Goal: Information Seeking & Learning: Find specific fact

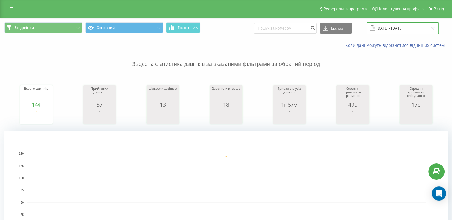
click at [412, 29] on input "18.09.2025 - 18.09.2025" at bounding box center [403, 28] width 72 height 12
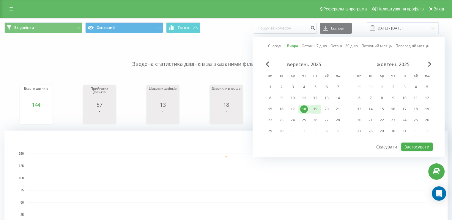
click at [314, 108] on div "19" at bounding box center [316, 109] width 8 height 8
click at [420, 144] on button "Застосувати" at bounding box center [418, 146] width 32 height 9
type input "[DATE] - [DATE]"
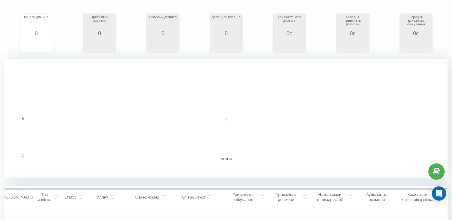
scroll to position [168, 0]
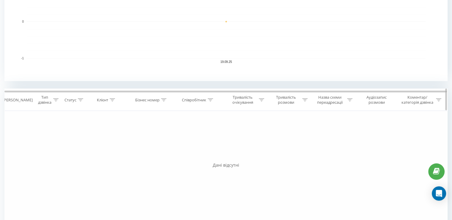
click at [211, 99] on icon at bounding box center [210, 99] width 5 height 3
drag, startPoint x: 208, startPoint y: 98, endPoint x: 201, endPoint y: 98, distance: 7.1
click at [207, 98] on div "Співробітник" at bounding box center [197, 99] width 31 height 5
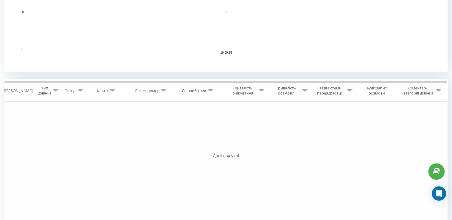
scroll to position [178, 0]
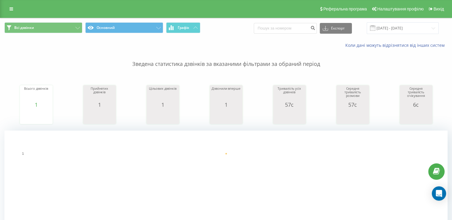
scroll to position [149, 0]
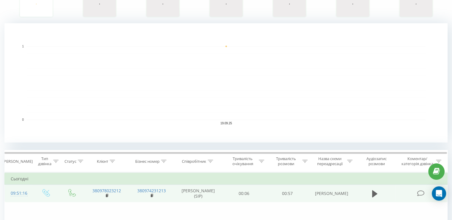
scroll to position [149, 0]
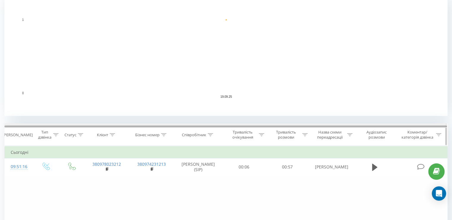
scroll to position [178, 0]
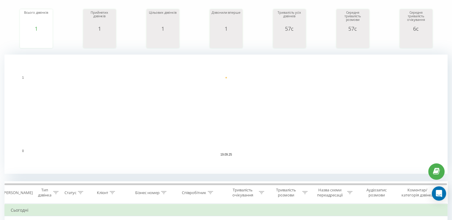
scroll to position [178, 0]
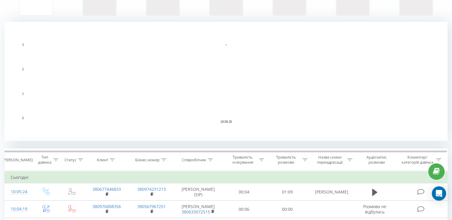
scroll to position [156, 0]
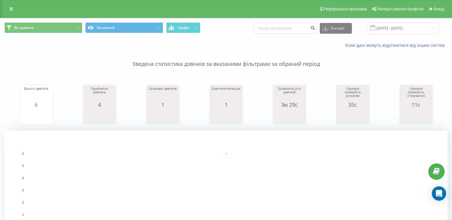
scroll to position [208, 0]
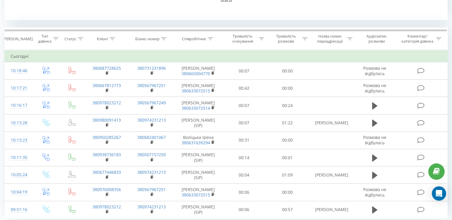
scroll to position [238, 0]
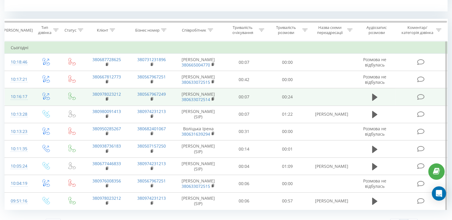
drag, startPoint x: 373, startPoint y: 101, endPoint x: 363, endPoint y: 102, distance: 10.1
click at [371, 100] on button at bounding box center [375, 97] width 9 height 9
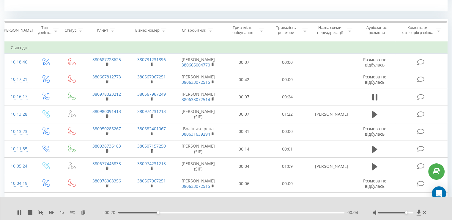
click at [406, 212] on div at bounding box center [395, 212] width 35 height 2
click at [412, 211] on div at bounding box center [395, 212] width 35 height 2
drag, startPoint x: 424, startPoint y: 212, endPoint x: 346, endPoint y: 213, distance: 77.7
click at [422, 213] on div at bounding box center [400, 212] width 55 height 6
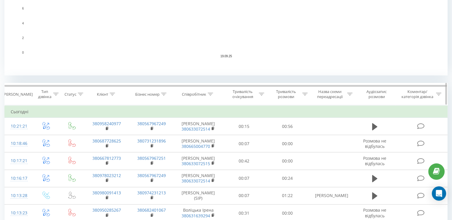
scroll to position [178, 0]
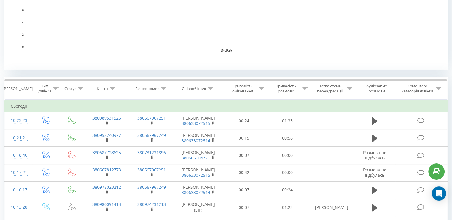
scroll to position [158, 0]
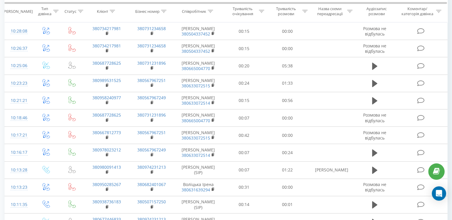
scroll to position [178, 0]
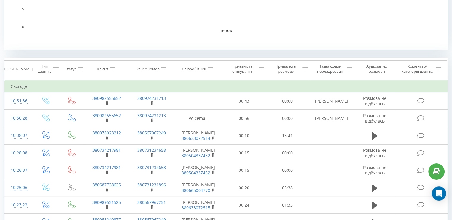
scroll to position [244, 0]
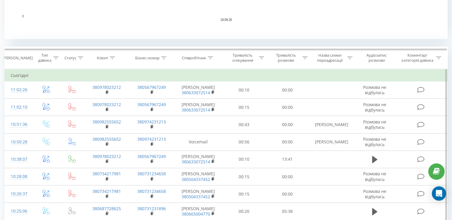
scroll to position [161, 0]
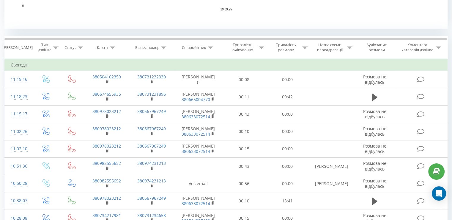
scroll to position [244, 0]
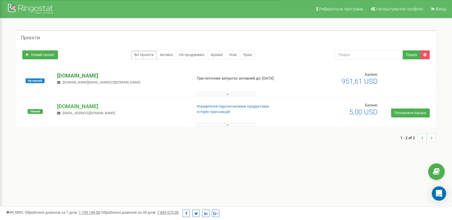
click at [76, 76] on p "[DOMAIN_NAME]" at bounding box center [122, 76] width 130 height 8
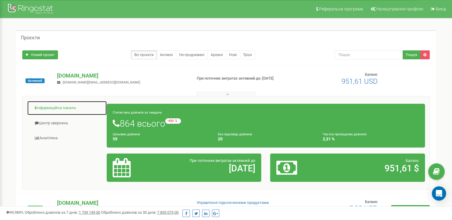
click at [42, 111] on link "Інформаційна панель" at bounding box center [67, 108] width 80 height 15
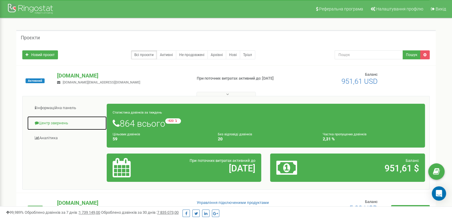
click at [47, 121] on link "Центр звернень" at bounding box center [67, 123] width 80 height 15
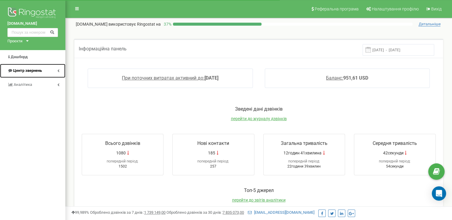
click at [36, 72] on span "Центр звернень" at bounding box center [27, 70] width 29 height 4
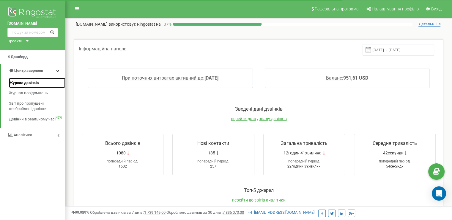
click at [31, 81] on span "Журнал дзвінків" at bounding box center [24, 83] width 30 height 6
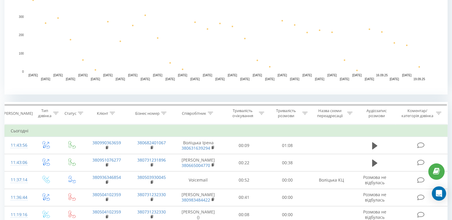
scroll to position [155, 0]
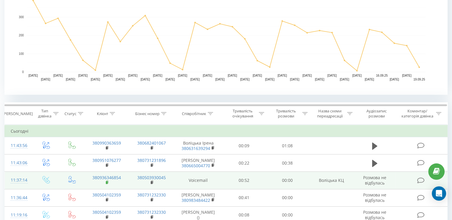
click at [107, 180] on icon at bounding box center [107, 182] width 3 height 4
click at [107, 181] on rect at bounding box center [107, 182] width 2 height 3
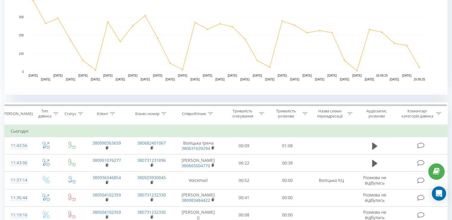
scroll to position [0, 0]
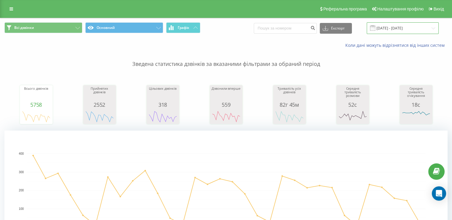
click at [393, 28] on input "19.08.2025 - 19.09.2025" at bounding box center [403, 28] width 72 height 12
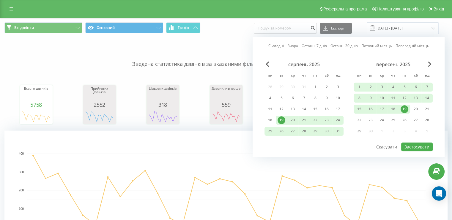
click at [407, 105] on div "19" at bounding box center [405, 109] width 8 height 8
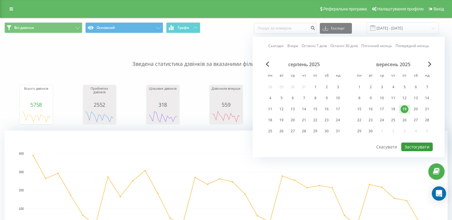
click at [416, 145] on button "Застосувати" at bounding box center [418, 146] width 32 height 9
type input "[DATE] - [DATE]"
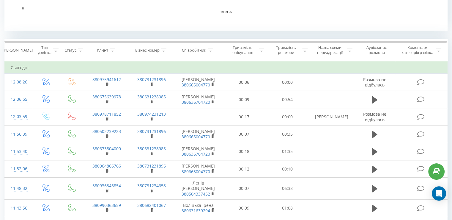
scroll to position [208, 0]
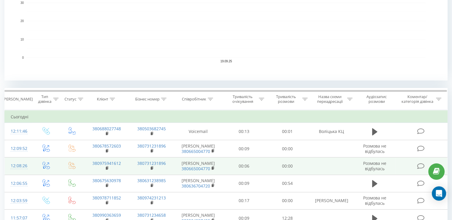
scroll to position [214, 0]
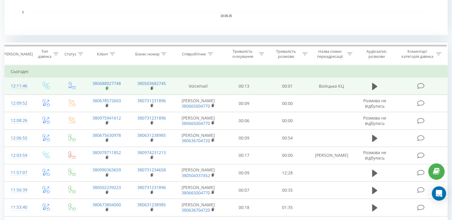
click at [106, 88] on rect at bounding box center [107, 88] width 2 height 3
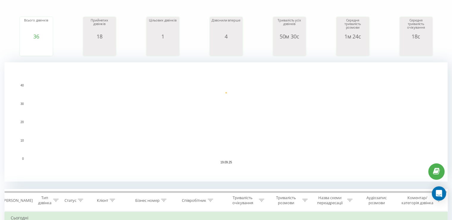
scroll to position [208, 0]
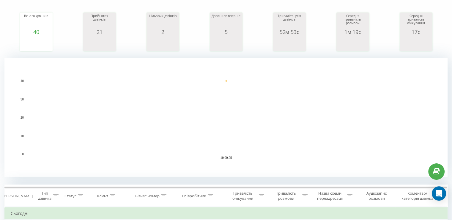
scroll to position [149, 0]
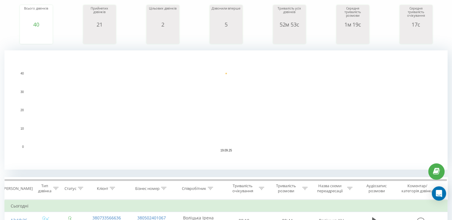
scroll to position [149, 0]
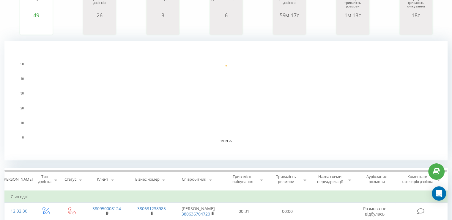
scroll to position [208, 0]
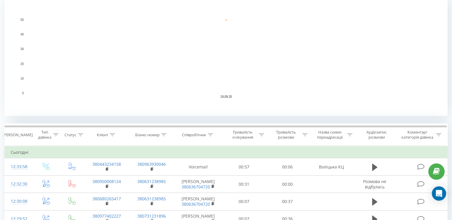
scroll to position [208, 0]
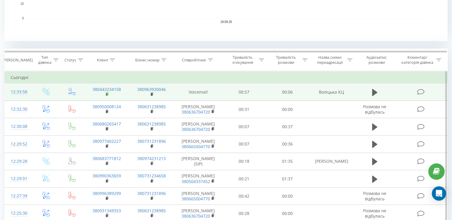
click at [106, 95] on icon at bounding box center [107, 94] width 3 height 4
click at [372, 94] on button at bounding box center [375, 92] width 9 height 9
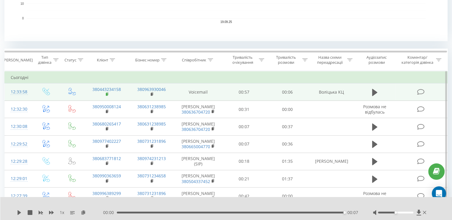
click at [106, 93] on rect at bounding box center [107, 94] width 2 height 3
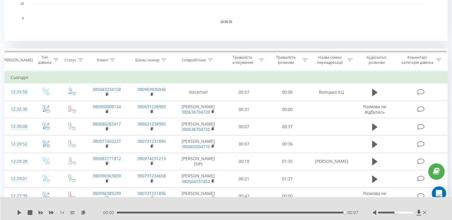
click at [376, 87] on td at bounding box center [375, 91] width 42 height 17
click at [375, 92] on icon at bounding box center [374, 91] width 5 height 7
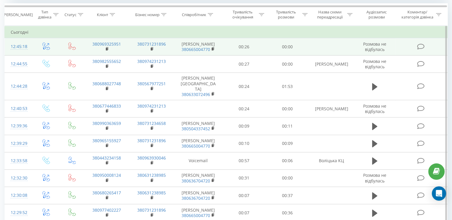
scroll to position [178, 0]
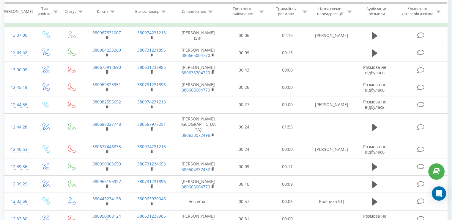
scroll to position [274, 0]
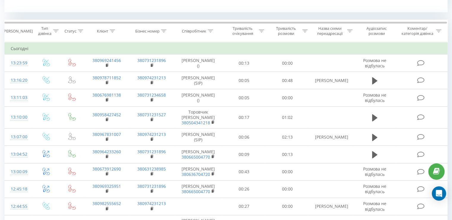
scroll to position [173, 0]
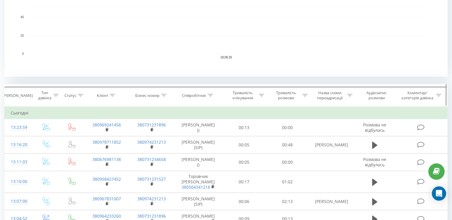
click at [207, 94] on div "Співробітник" at bounding box center [197, 95] width 31 height 5
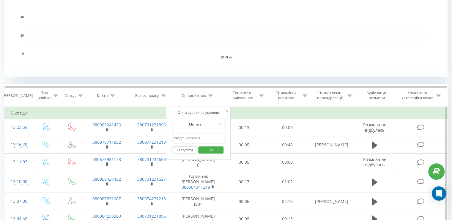
click at [200, 137] on input "text" at bounding box center [198, 138] width 52 height 10
type input "Морозова"
click at [209, 151] on span "OK" at bounding box center [211, 149] width 17 height 9
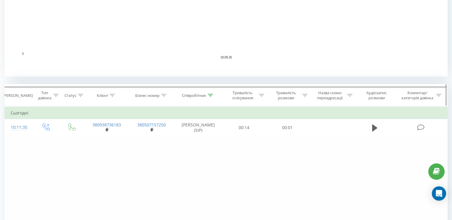
scroll to position [215, 0]
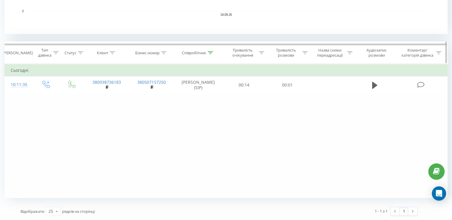
click at [208, 53] on icon at bounding box center [210, 52] width 5 height 3
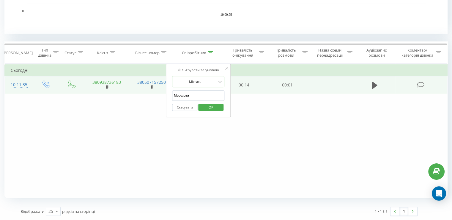
drag, startPoint x: 134, startPoint y: 87, endPoint x: 114, endPoint y: 82, distance: 21.0
click at [122, 87] on table "Фільтрувати за умовою Дорівнює Введіть значення Скасувати OK Фільтрувати за умо…" at bounding box center [226, 79] width 444 height 30
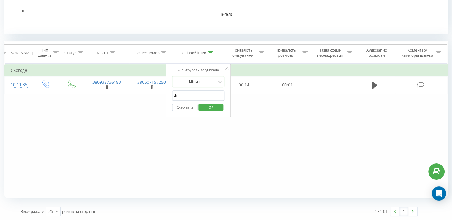
type input "d"
type input "воліцька"
click at [208, 108] on span "OK" at bounding box center [211, 106] width 17 height 9
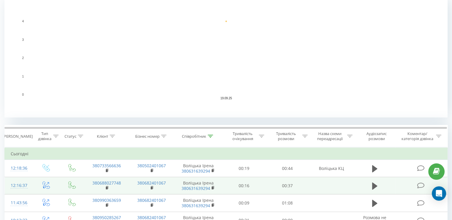
scroll to position [215, 0]
